Goal: Task Accomplishment & Management: Use online tool/utility

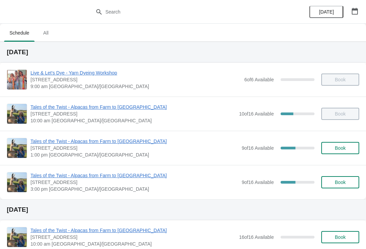
click at [77, 142] on span "Tales of the Twist - Alpacas from Farm to [GEOGRAPHIC_DATA]" at bounding box center [135, 141] width 208 height 7
click at [104, 138] on span "Tales of the Twist - Alpacas from Farm to [GEOGRAPHIC_DATA]" at bounding box center [135, 141] width 208 height 7
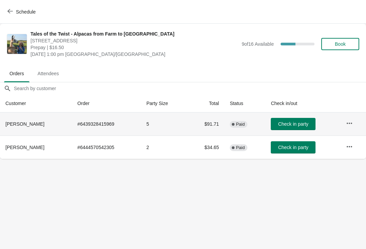
click at [309, 127] on button "Check in party" at bounding box center [293, 124] width 45 height 12
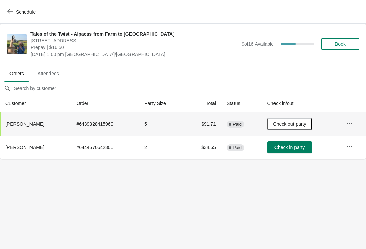
click at [16, 14] on span "Schedule" at bounding box center [26, 11] width 20 height 5
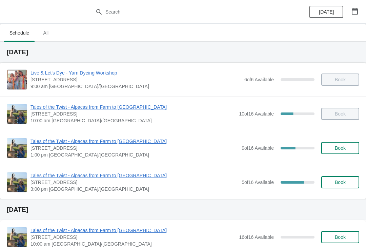
click at [85, 144] on span "Tales of the Twist - Alpacas from Farm to [GEOGRAPHIC_DATA]" at bounding box center [135, 141] width 208 height 7
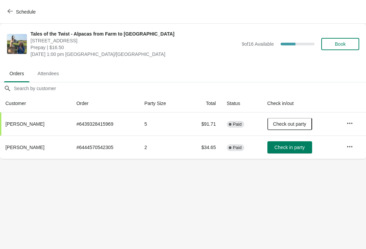
click at [27, 10] on span "Schedule" at bounding box center [26, 11] width 20 height 5
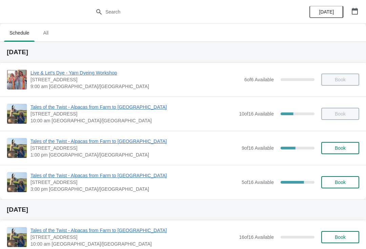
click at [121, 176] on span "Tales of the Twist - Alpacas from Farm to [GEOGRAPHIC_DATA]" at bounding box center [135, 175] width 208 height 7
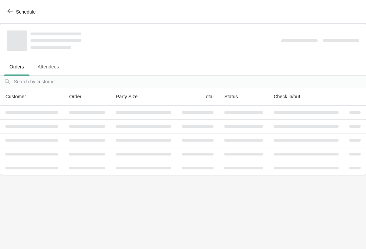
click at [55, 66] on span "Attendees" at bounding box center [48, 67] width 32 height 12
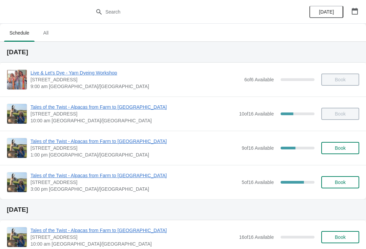
click at [39, 108] on span "Tales of the Twist - Alpacas from Farm to [GEOGRAPHIC_DATA]" at bounding box center [133, 107] width 205 height 7
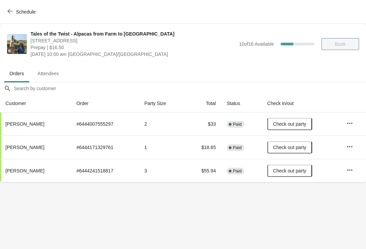
click at [14, 13] on span "Schedule" at bounding box center [22, 11] width 27 height 6
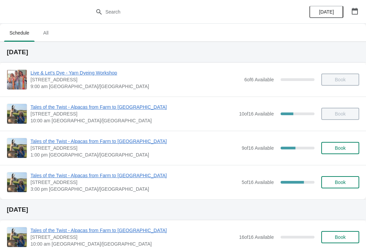
click at [48, 139] on span "Tales of the Twist - Alpacas from Farm to [GEOGRAPHIC_DATA]" at bounding box center [135, 141] width 208 height 7
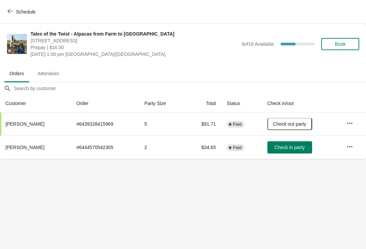
click at [285, 148] on span "Check in party" at bounding box center [290, 147] width 30 height 5
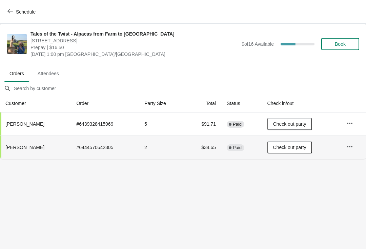
click at [13, 22] on div "Schedule" at bounding box center [183, 12] width 366 height 24
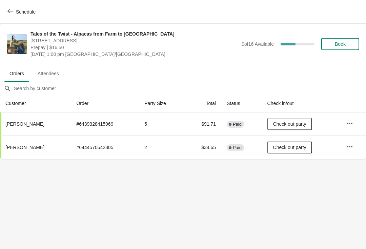
click at [23, 10] on span "Schedule" at bounding box center [26, 11] width 20 height 5
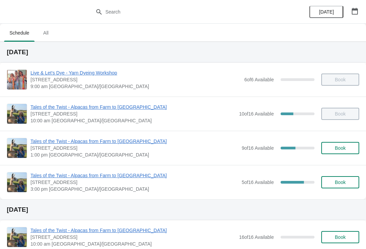
click at [71, 172] on span "Tales of the Twist - Alpacas from Farm to [GEOGRAPHIC_DATA]" at bounding box center [135, 175] width 208 height 7
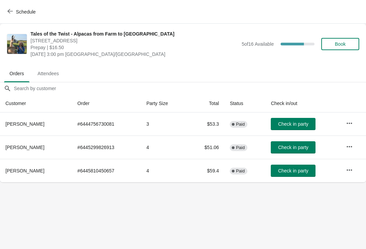
click at [16, 6] on button "Schedule" at bounding box center [22, 12] width 38 height 12
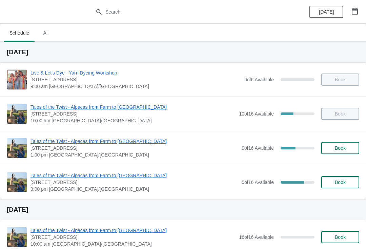
click at [62, 144] on span "Tales of the Twist - Alpacas from Farm to [GEOGRAPHIC_DATA]" at bounding box center [135, 141] width 208 height 7
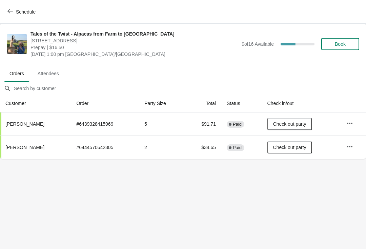
click at [16, 10] on span "Schedule" at bounding box center [26, 11] width 20 height 5
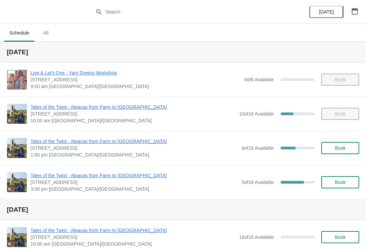
click at [81, 178] on span "Tales of the Twist - Alpacas from Farm to [GEOGRAPHIC_DATA]" at bounding box center [135, 175] width 208 height 7
